Goal: Navigation & Orientation: Go to known website

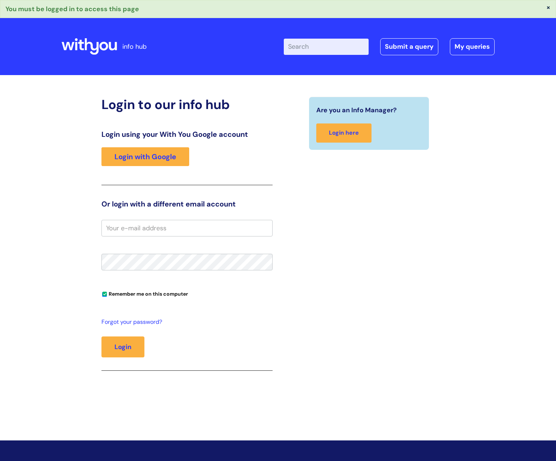
type input "[PERSON_NAME].aynsley"
click at [126, 345] on button "Login" at bounding box center [122, 346] width 43 height 21
click at [168, 165] on link "Login with Google" at bounding box center [145, 156] width 88 height 19
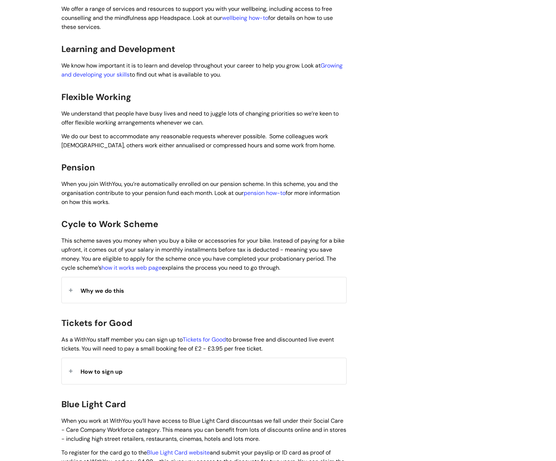
scroll to position [397, 0]
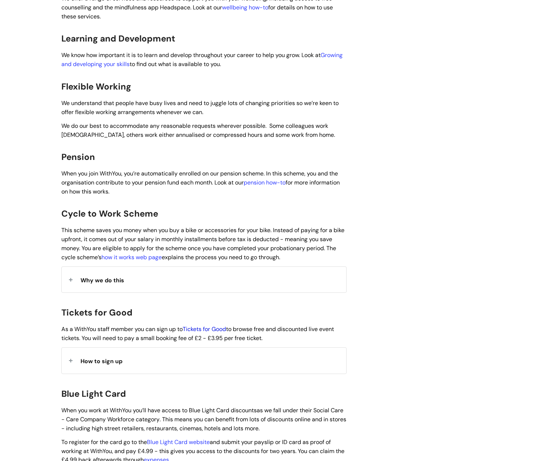
click at [210, 325] on link "Tickets for Good" at bounding box center [204, 329] width 43 height 8
